Goal: Task Accomplishment & Management: Use online tool/utility

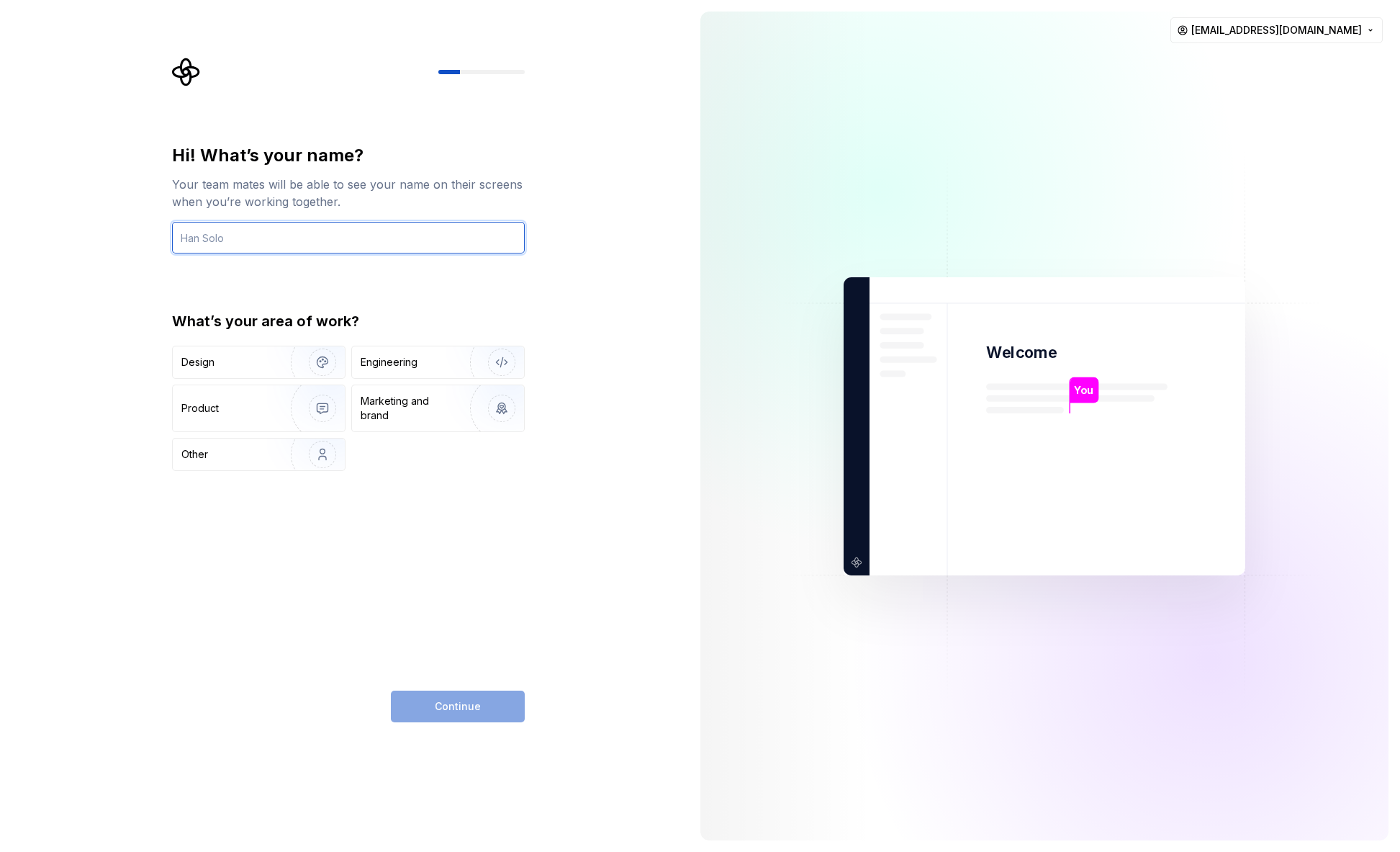
type input "[EMAIL_ADDRESS][DOMAIN_NAME]"
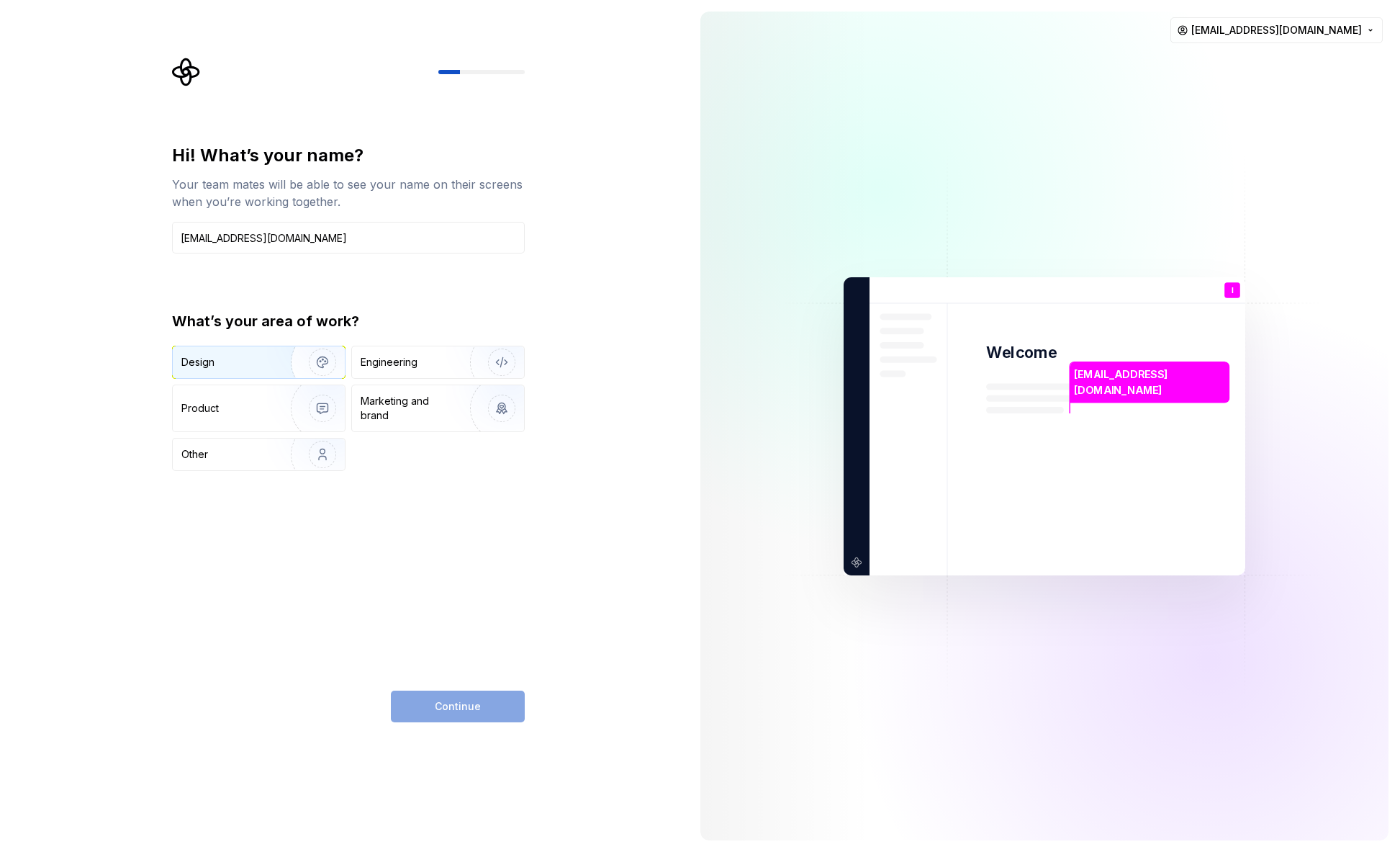
click at [278, 365] on img "button" at bounding box center [314, 362] width 92 height 96
click at [505, 708] on button "Continue" at bounding box center [458, 706] width 134 height 32
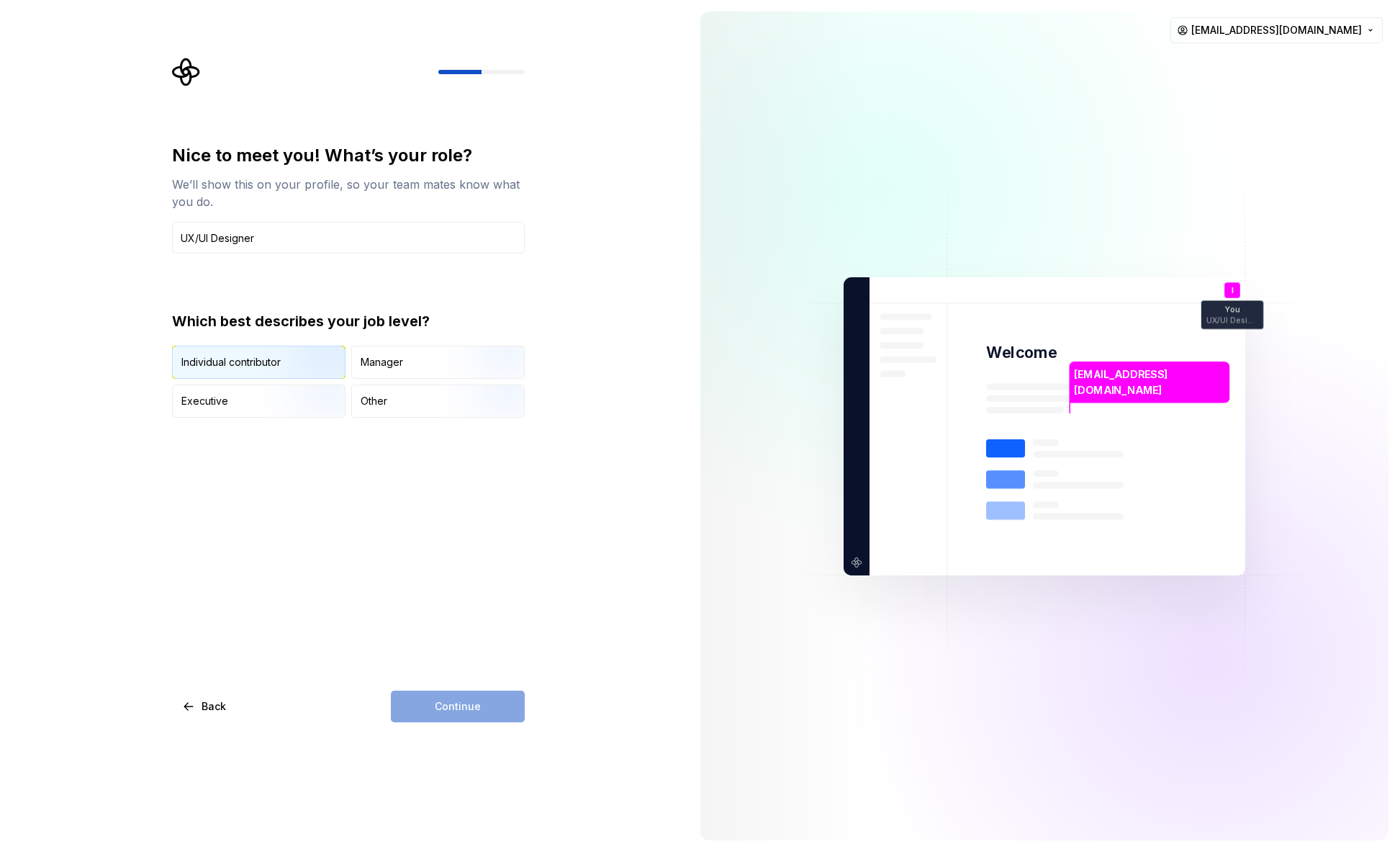
type input "UX/UI Designer"
click at [314, 359] on img "button" at bounding box center [310, 380] width 92 height 96
click at [492, 703] on button "Continue" at bounding box center [458, 706] width 134 height 32
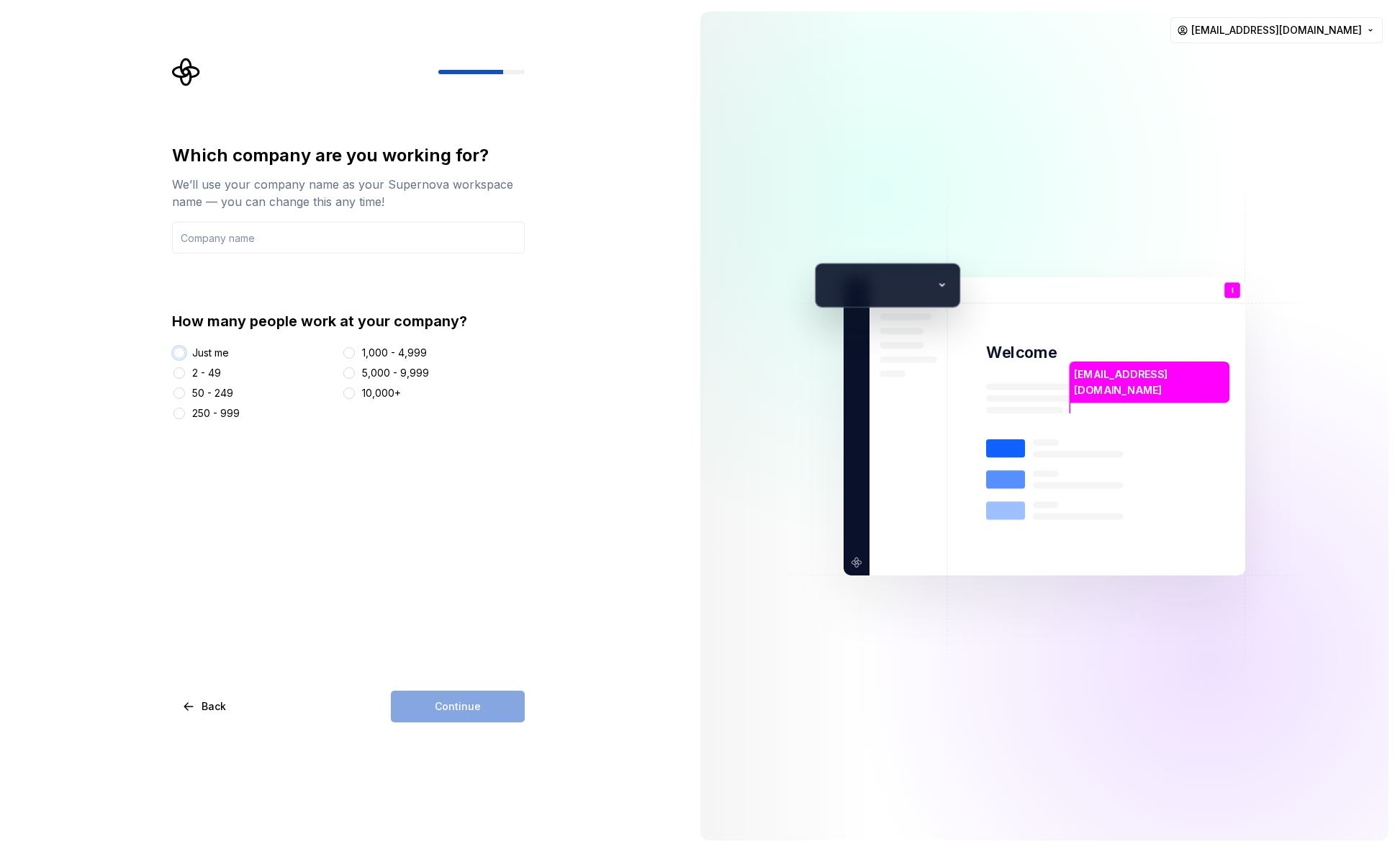
click at [177, 353] on button "Just me" at bounding box center [179, 353] width 12 height 12
click at [418, 237] on input "text" at bounding box center [348, 237] width 352 height 32
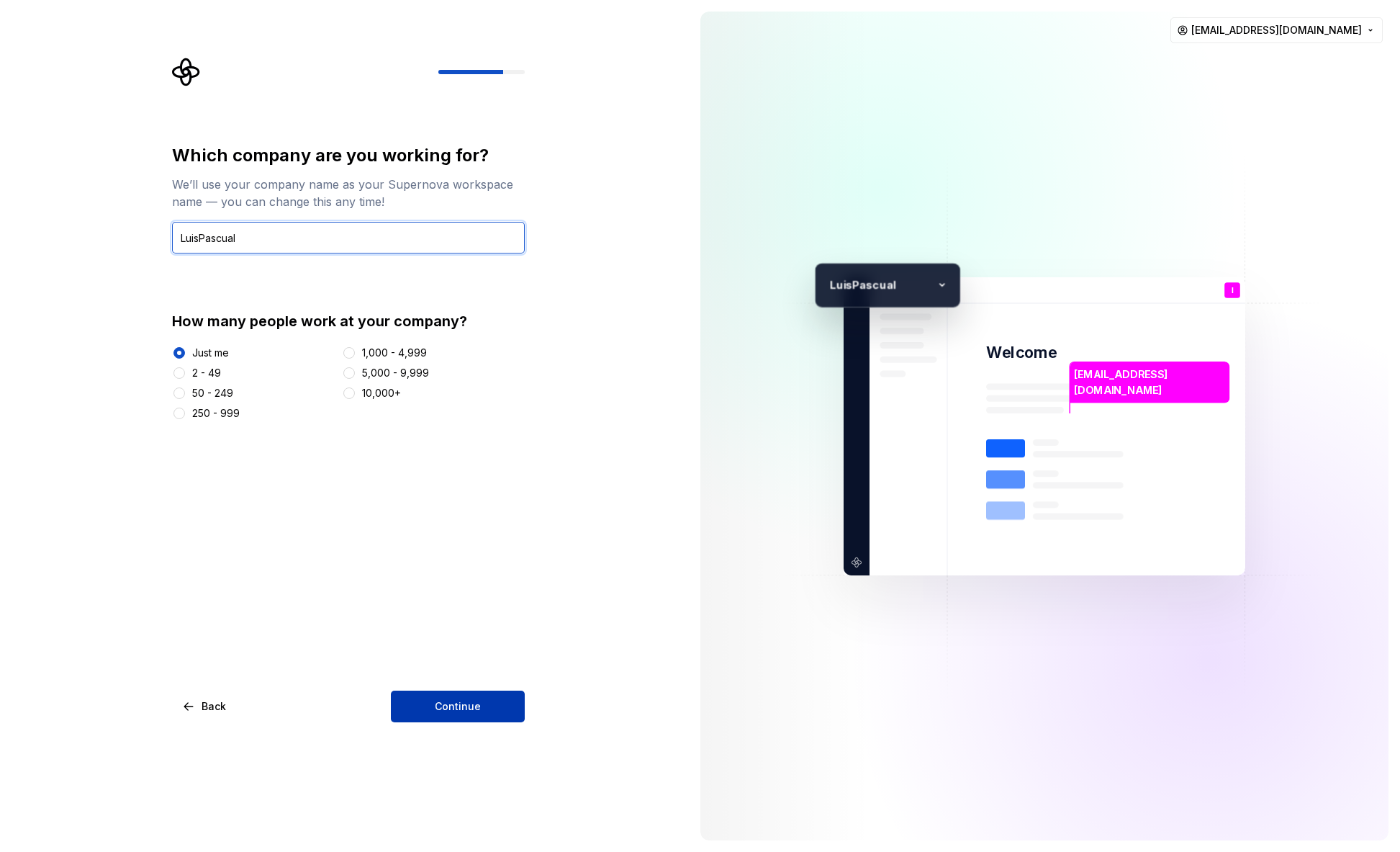
type input "LuisPascual"
click at [477, 702] on span "Continue" at bounding box center [458, 706] width 46 height 15
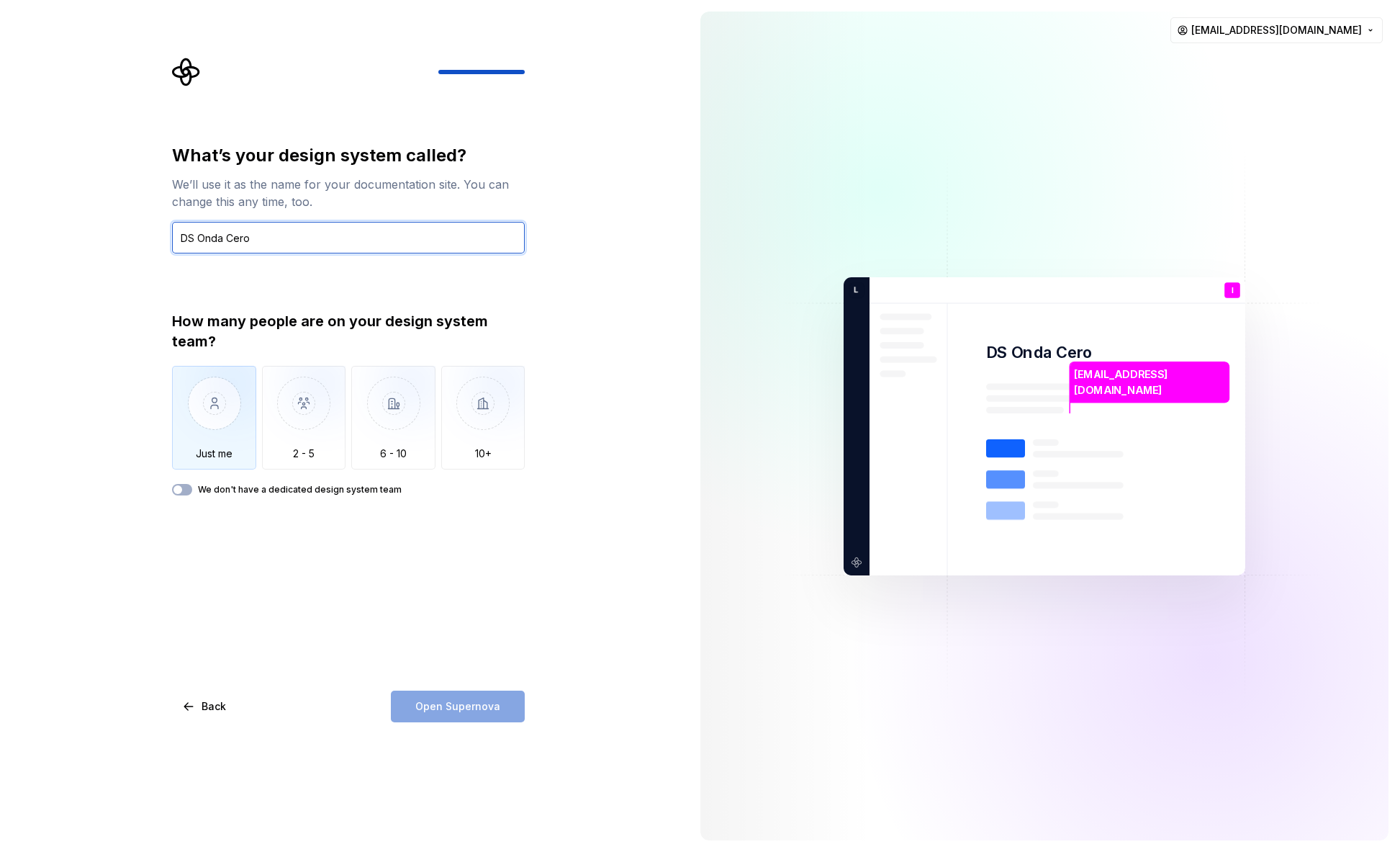
type input "DS Onda Cero"
click at [213, 408] on img "button" at bounding box center [214, 413] width 84 height 96
click at [506, 703] on button "Open Supernova" at bounding box center [458, 706] width 134 height 32
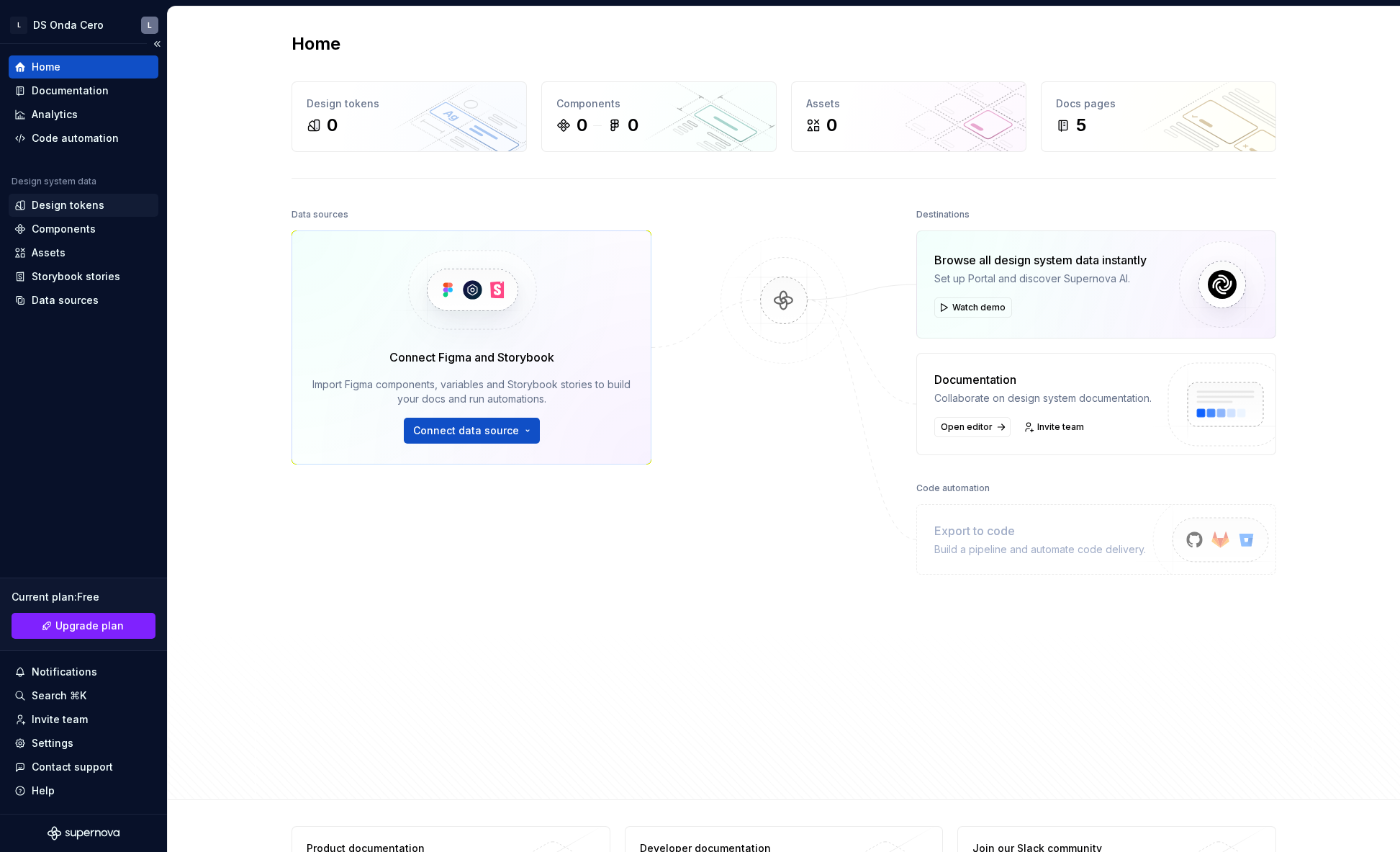
click at [81, 208] on div "Design tokens" at bounding box center [68, 205] width 72 height 15
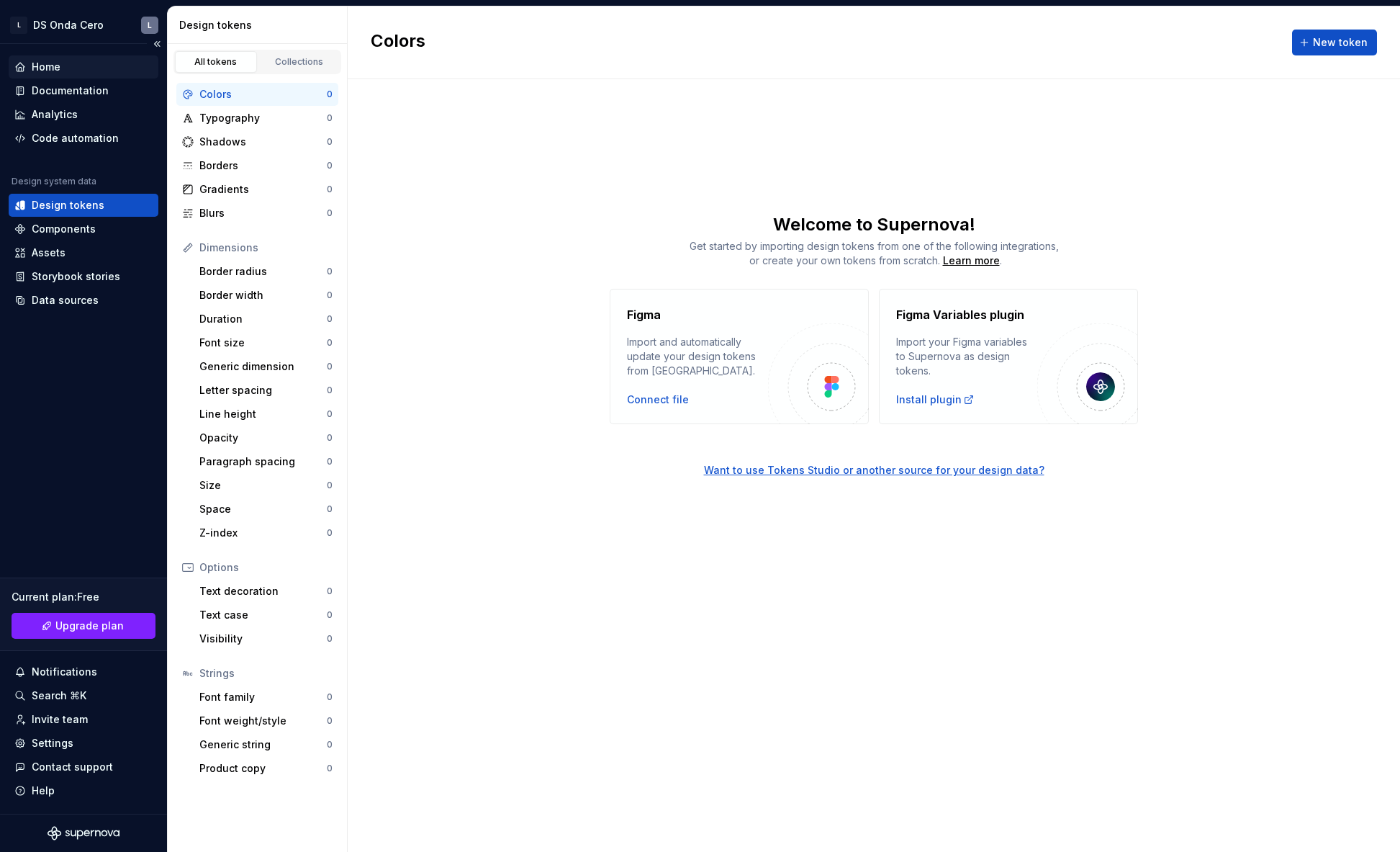
click at [47, 67] on div "Home" at bounding box center [46, 67] width 29 height 15
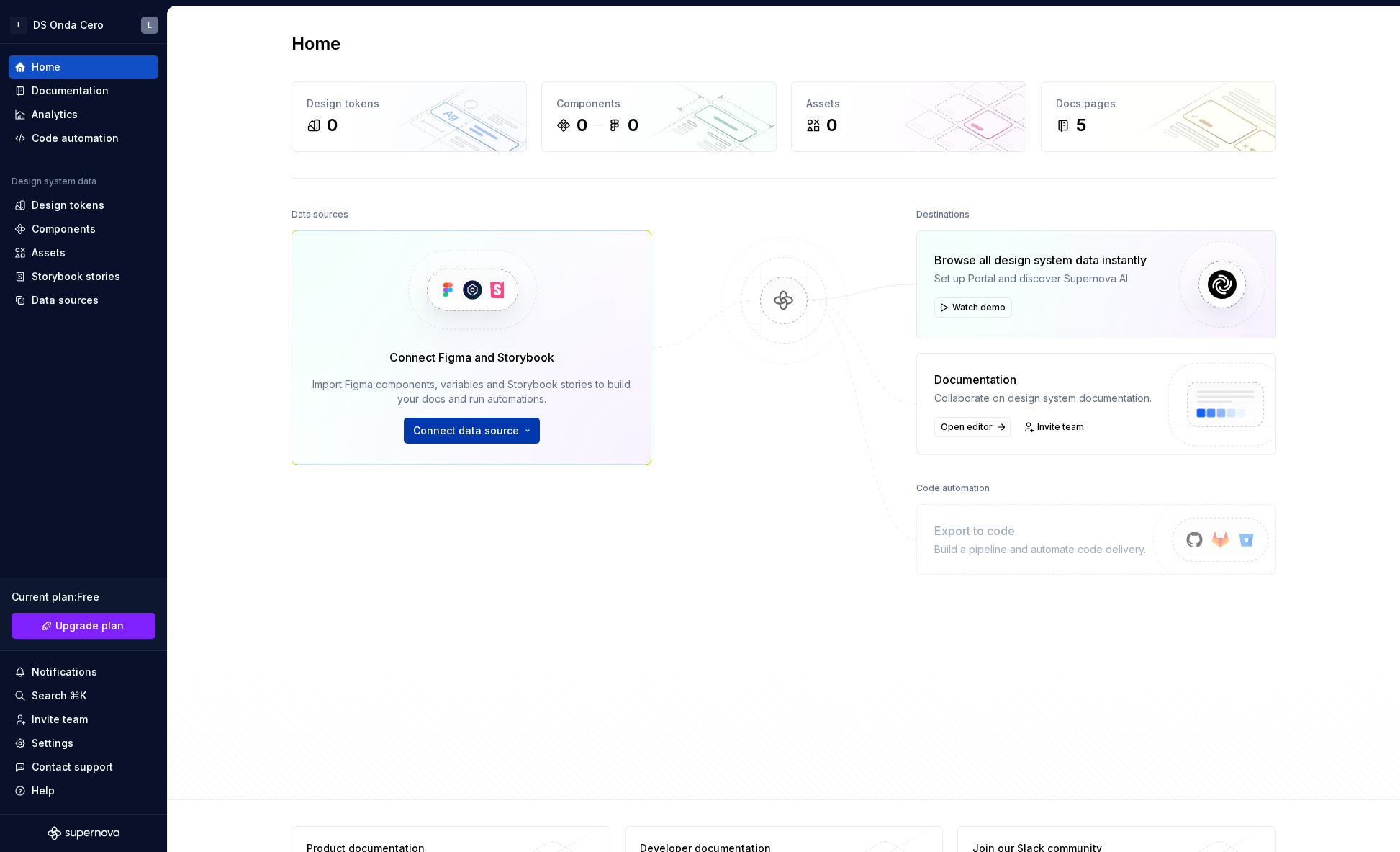
click at [488, 432] on span "Connect data source" at bounding box center [466, 431] width 106 height 15
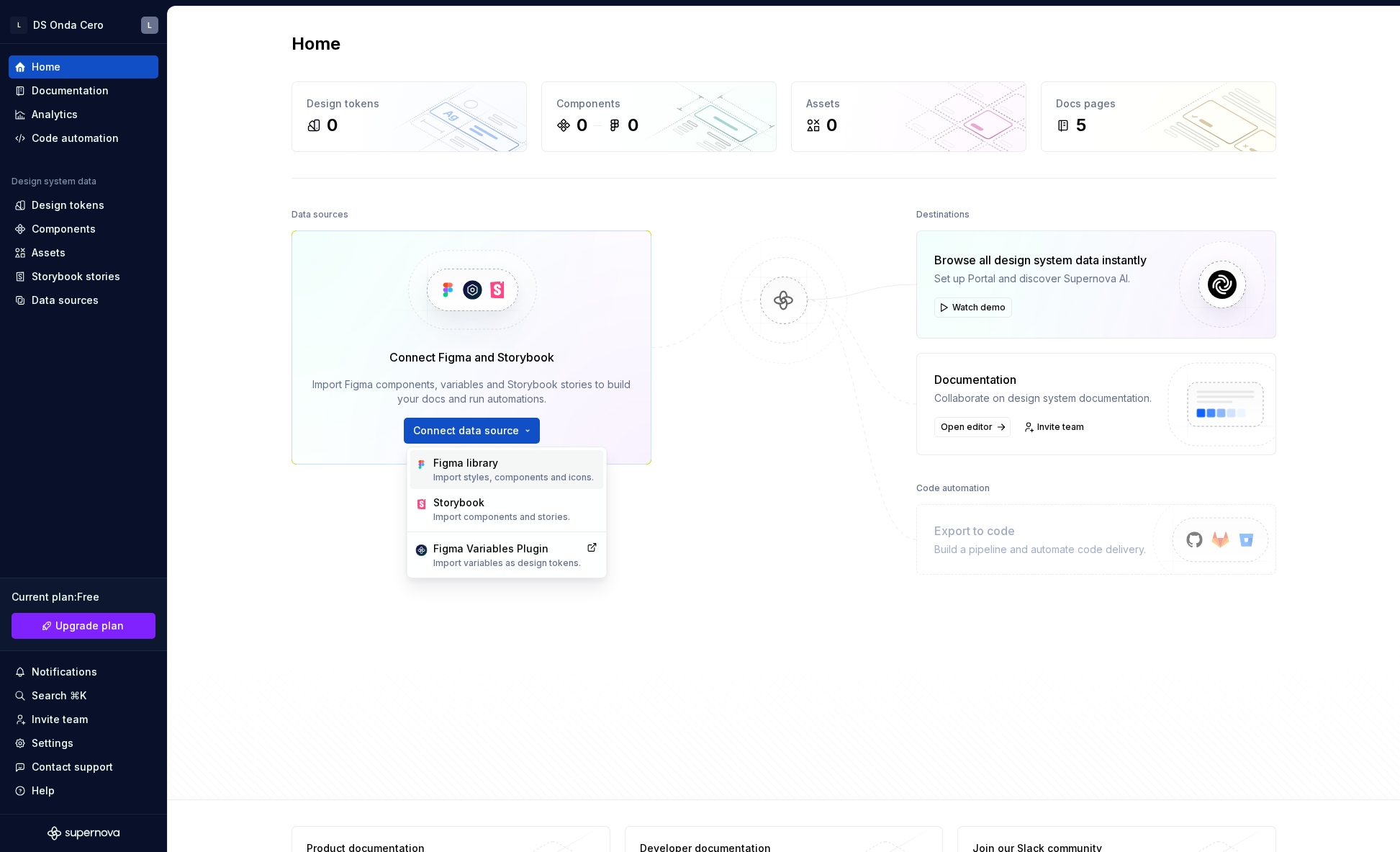
click at [498, 467] on div "Figma library" at bounding box center [513, 463] width 160 height 15
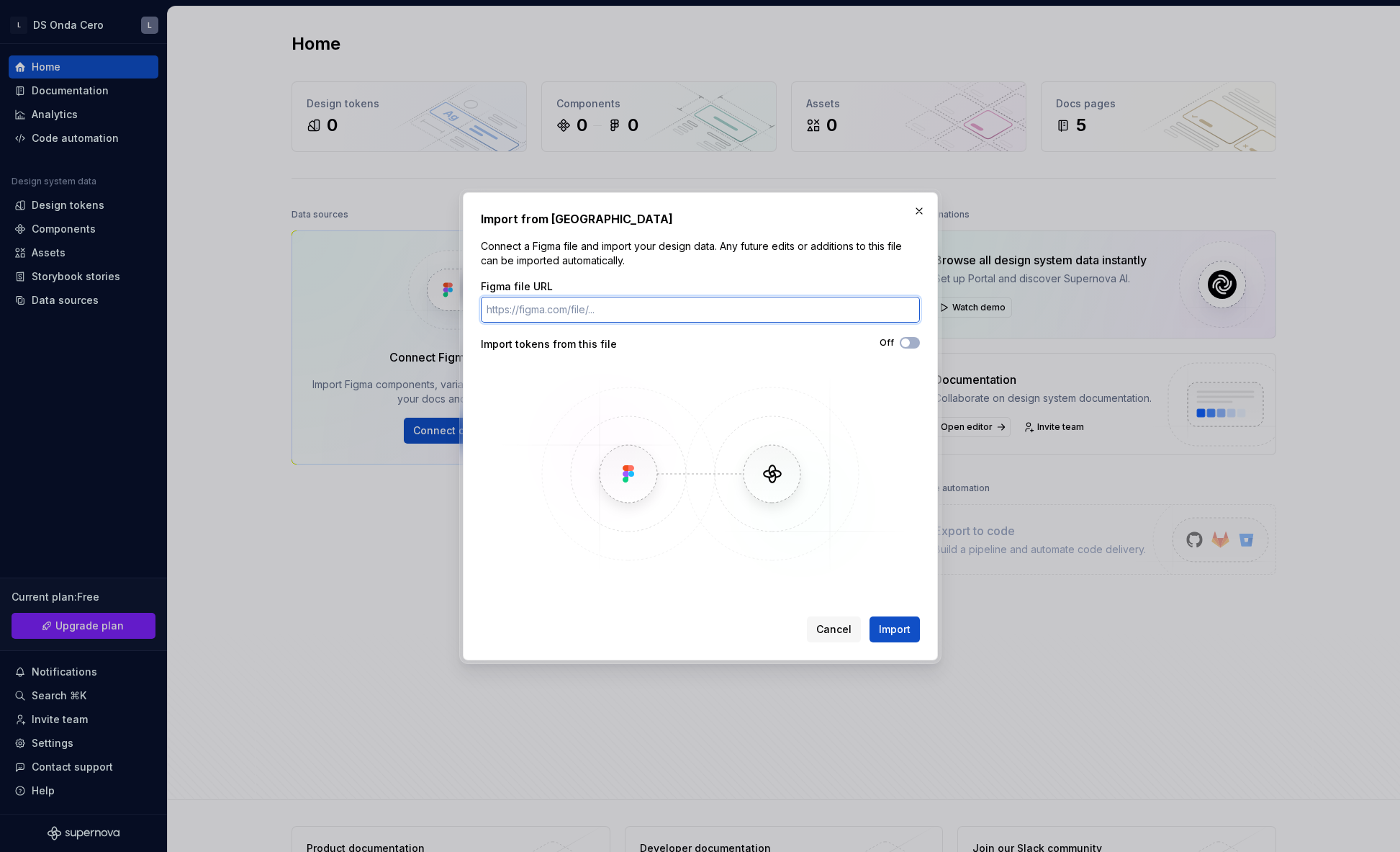
paste input "[URL][DOMAIN_NAME]"
type input "[URL][DOMAIN_NAME]"
click at [910, 341] on icon "button" at bounding box center [905, 343] width 12 height 9
click at [886, 628] on span "Import" at bounding box center [894, 629] width 32 height 15
drag, startPoint x: 784, startPoint y: 208, endPoint x: 1154, endPoint y: 306, distance: 382.8
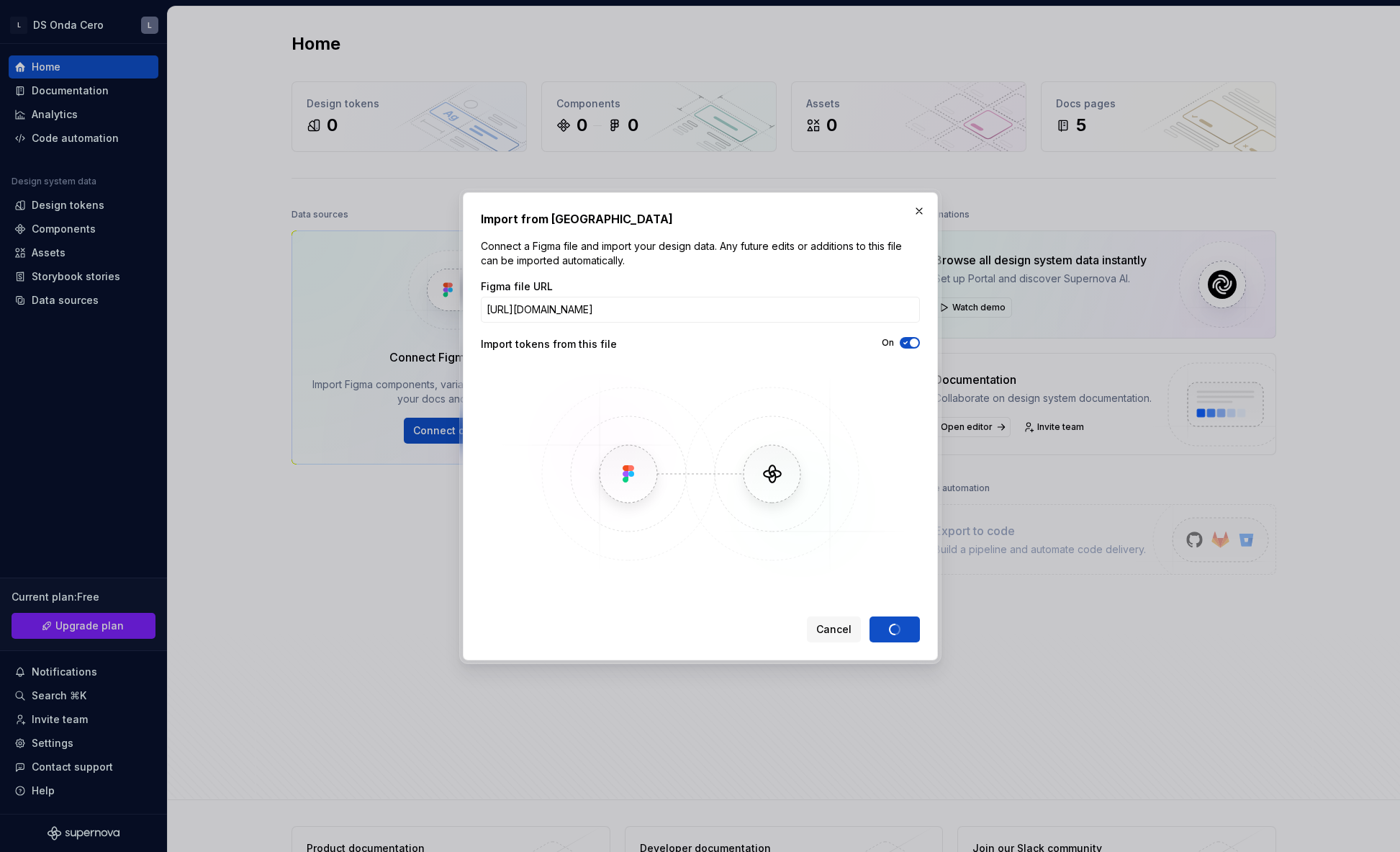
click at [1313, 342] on div "Import from Figma Connect a Figma file and import your design data. Any future …" at bounding box center [700, 426] width 1400 height 852
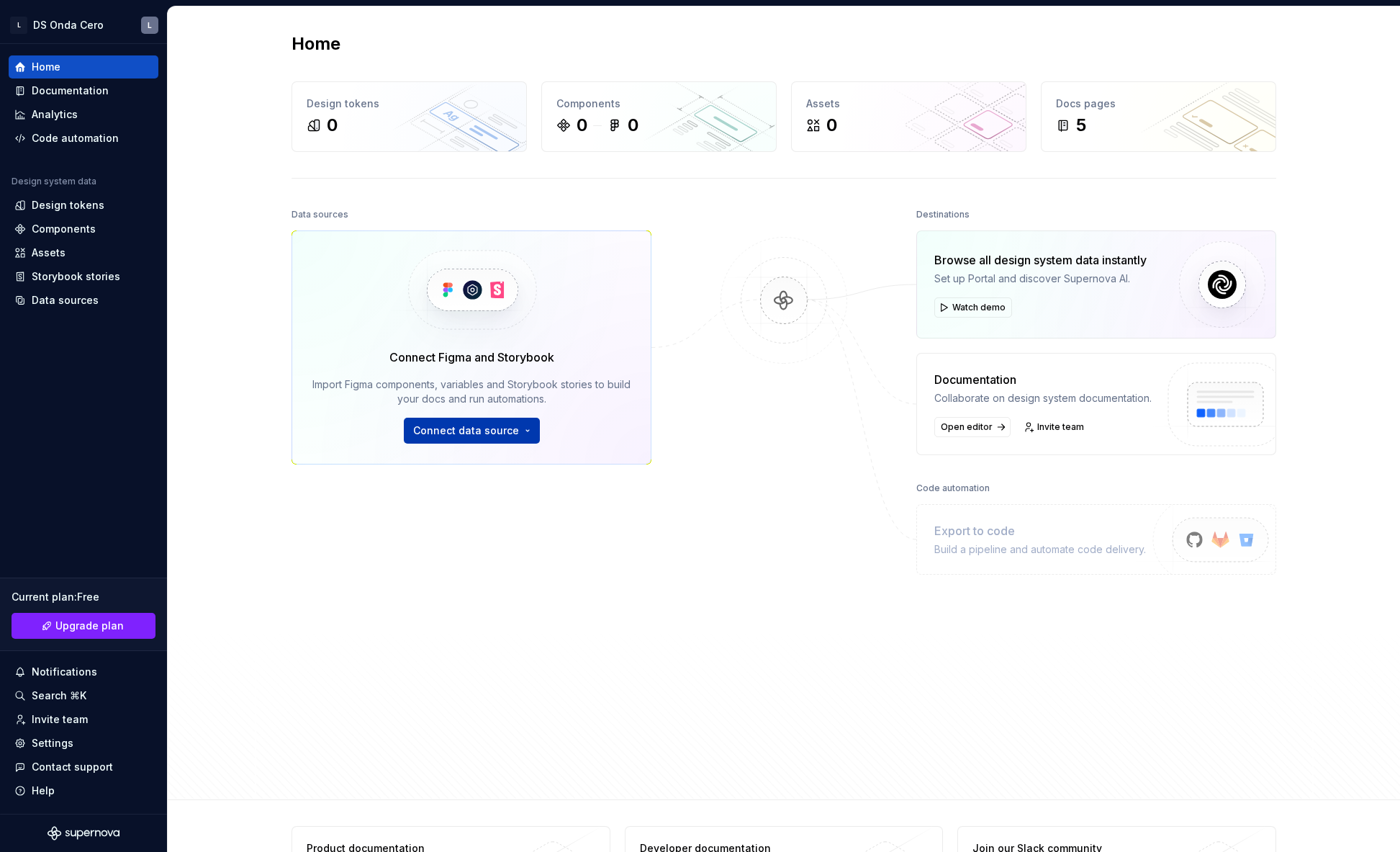
click at [499, 432] on span "Connect data source" at bounding box center [466, 431] width 106 height 15
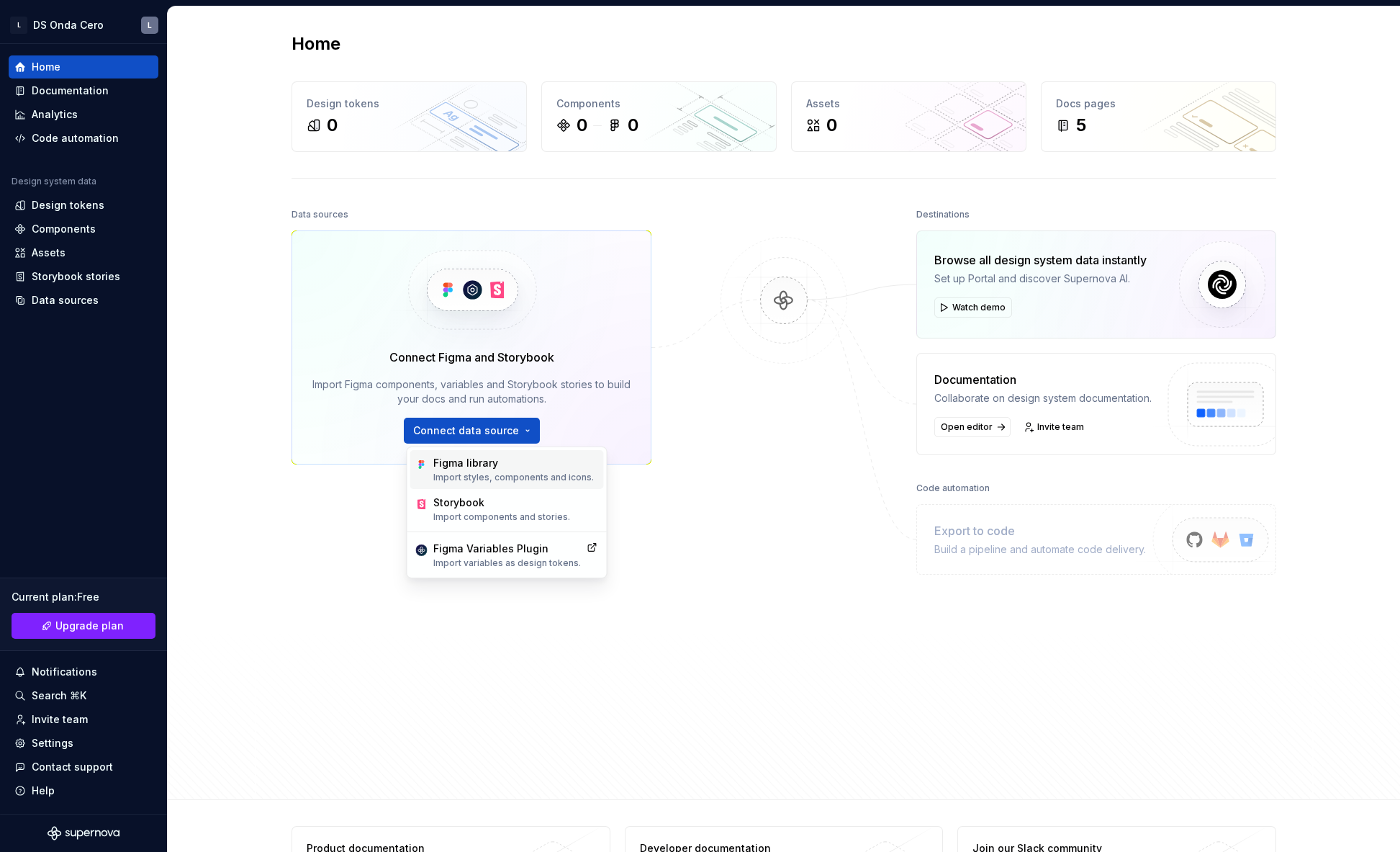
click at [511, 466] on div "Figma library" at bounding box center [513, 463] width 160 height 15
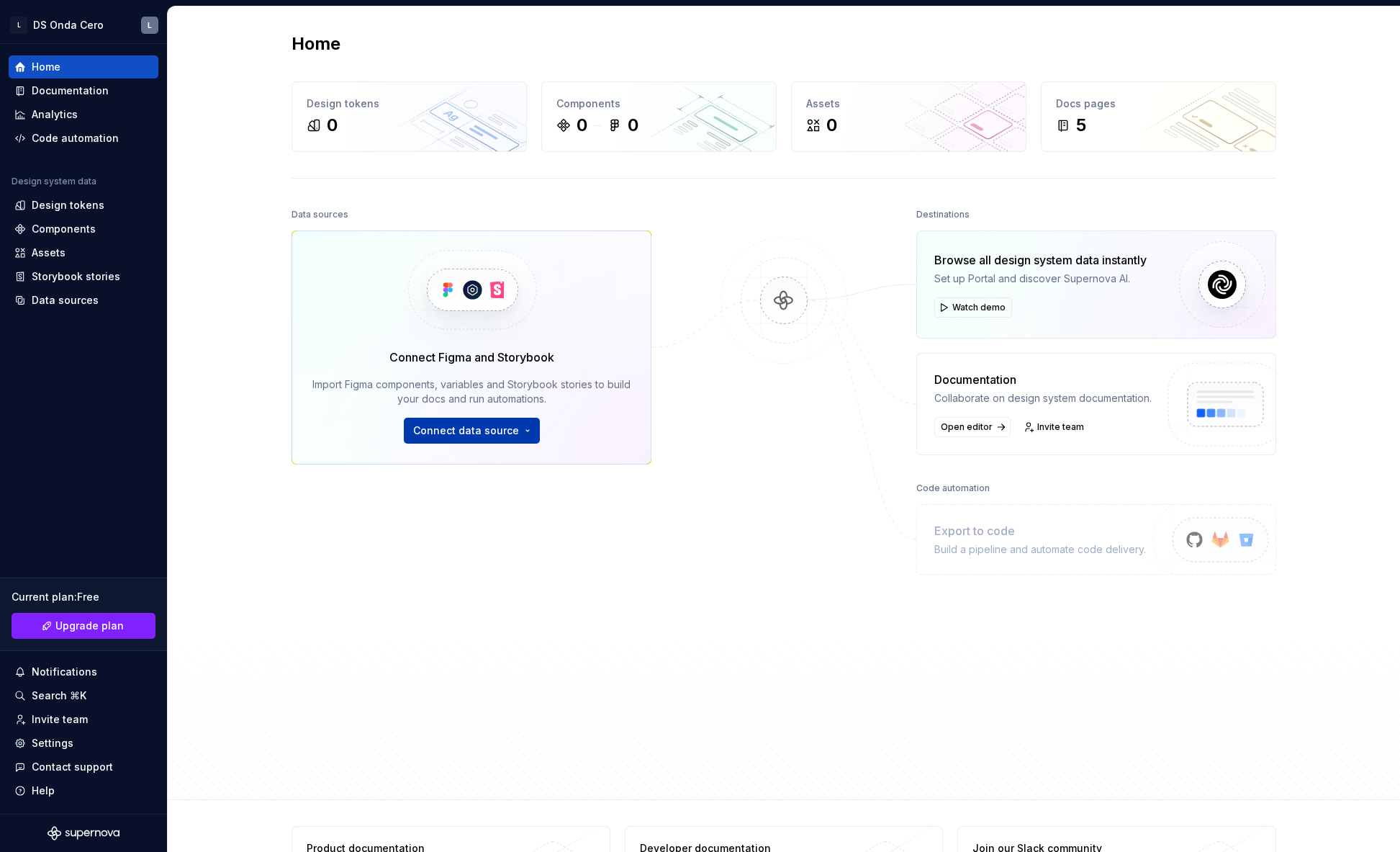
click at [498, 433] on span "Connect data source" at bounding box center [466, 431] width 106 height 15
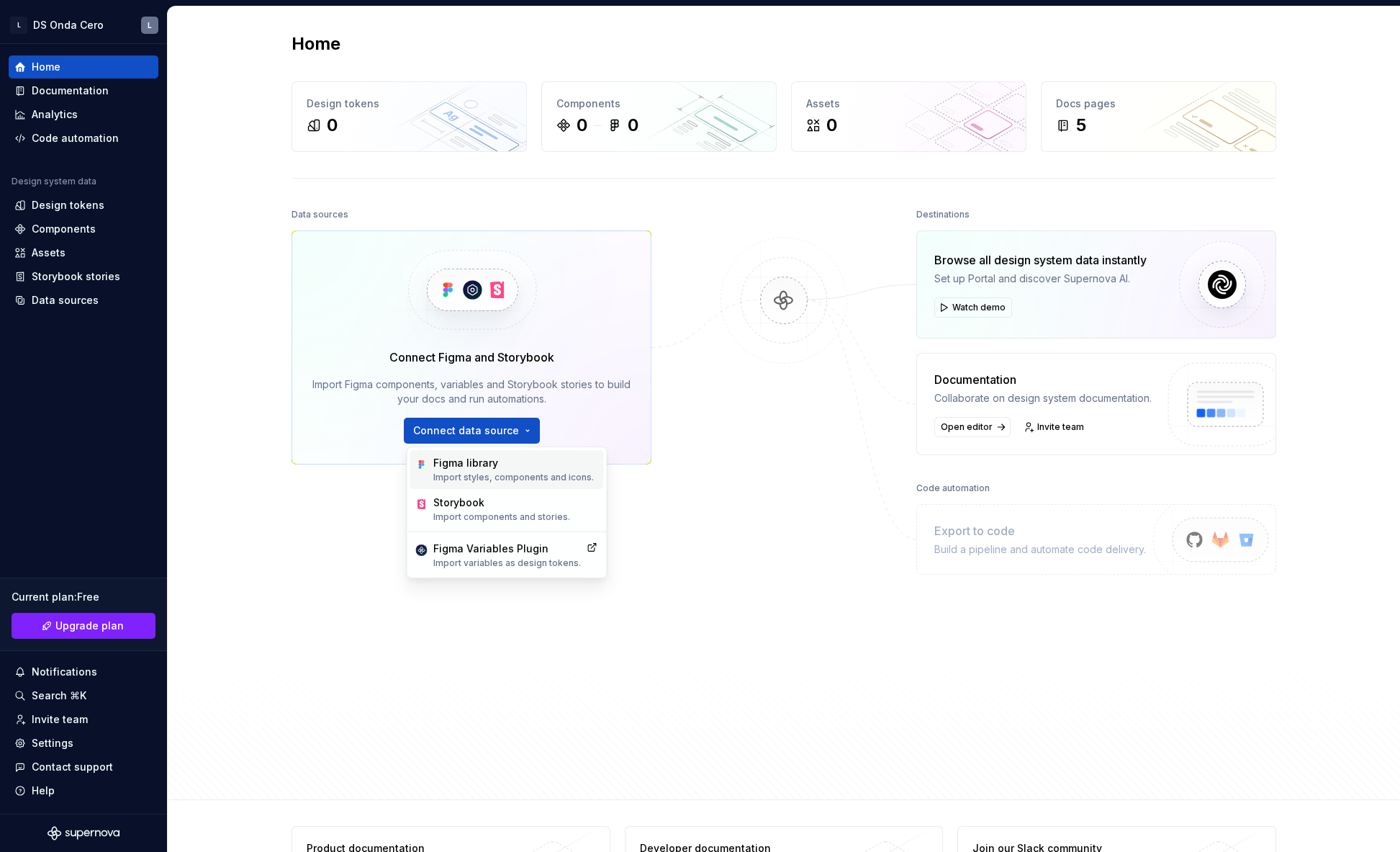
click at [500, 462] on div "Figma library" at bounding box center [513, 463] width 160 height 15
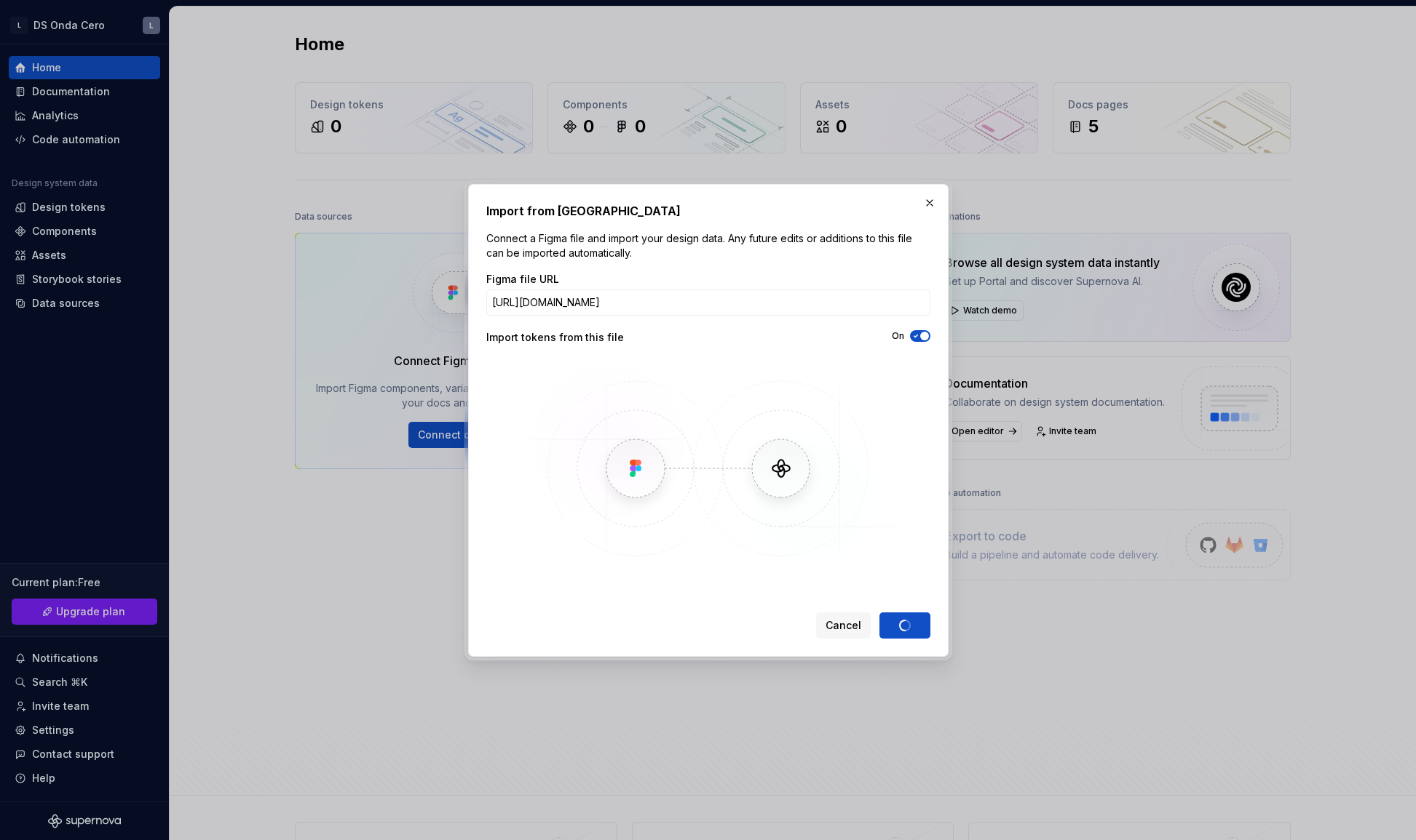
click at [911, 628] on div "Cancel Import" at bounding box center [873, 626] width 115 height 27
click at [928, 201] on button "button" at bounding box center [929, 202] width 20 height 20
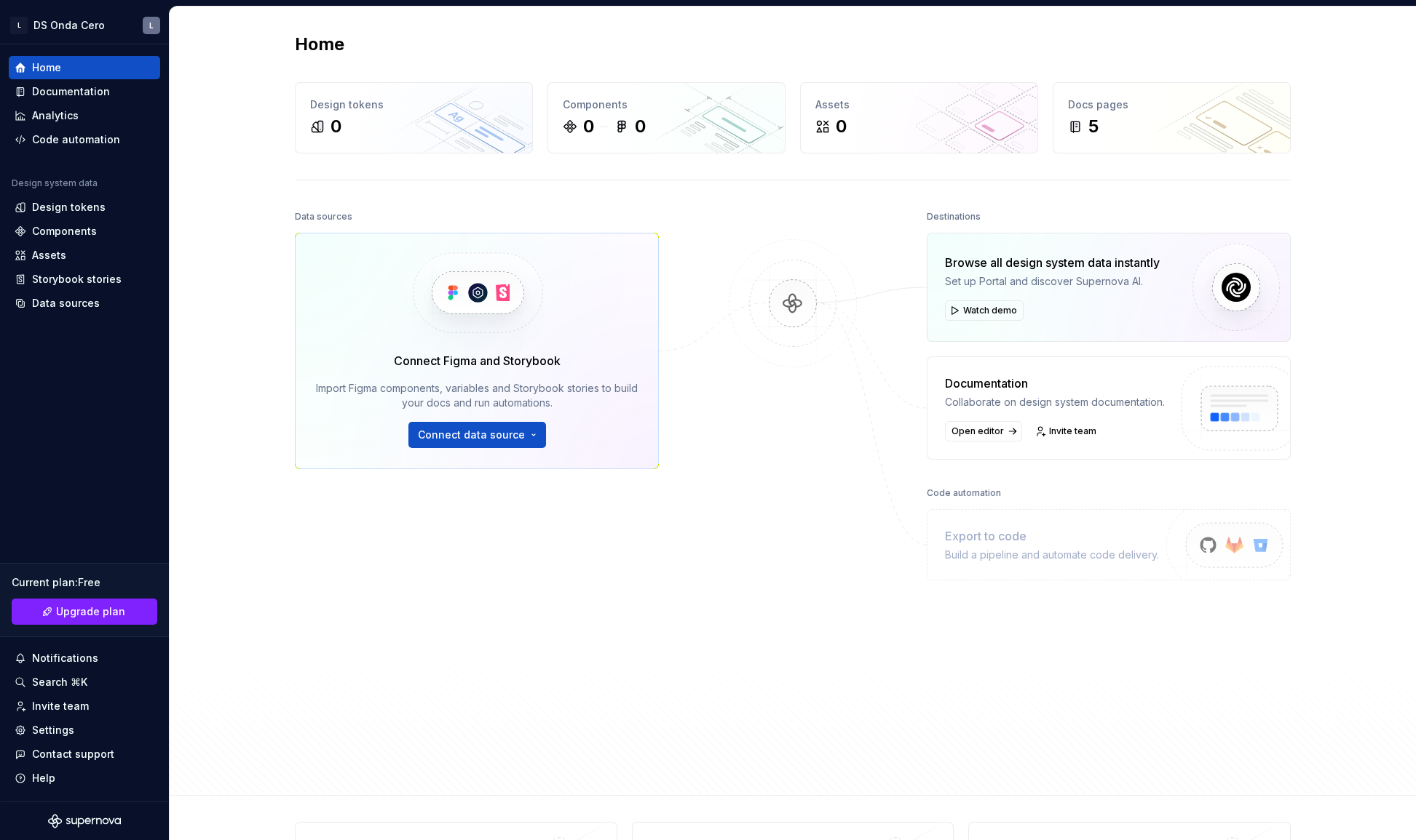
click at [183, 84] on div "Home Design tokens 0 Components 0 0 Assets 0 Docs pages 5 Data sources Connect …" at bounding box center [793, 401] width 1246 height 790
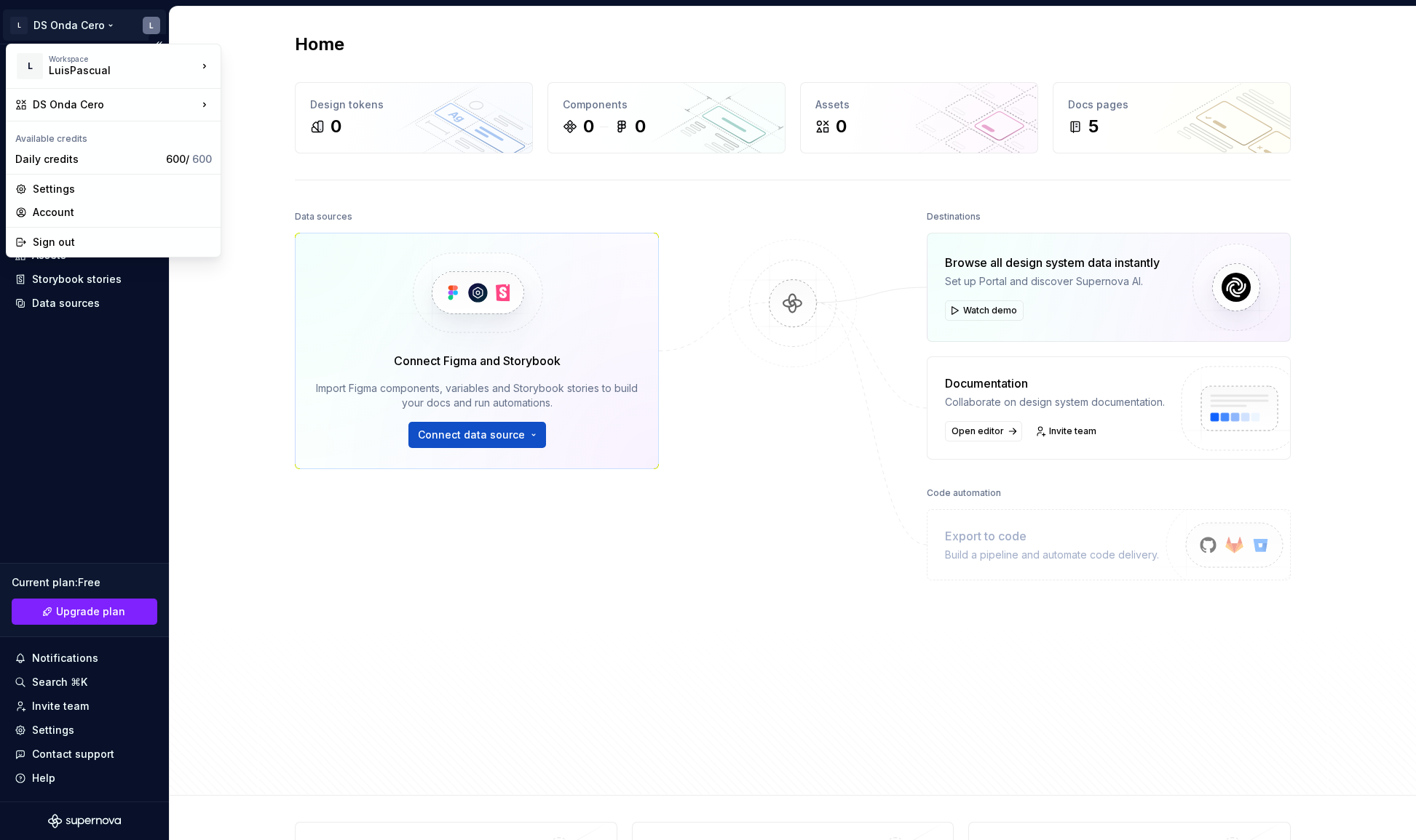
click at [151, 24] on html "L DS Onda Cero L Home Documentation Analytics Code automation Design system dat…" at bounding box center [708, 420] width 1416 height 840
click at [148, 246] on div "Sign out" at bounding box center [122, 243] width 179 height 15
